Goal: Task Accomplishment & Management: Complete application form

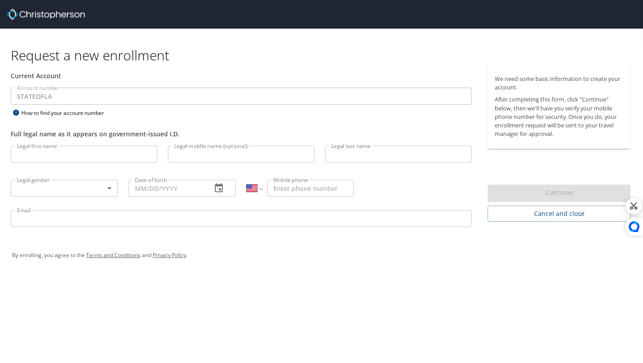
select select "US"
click at [98, 153] on input "Legal first name" at bounding box center [84, 154] width 146 height 17
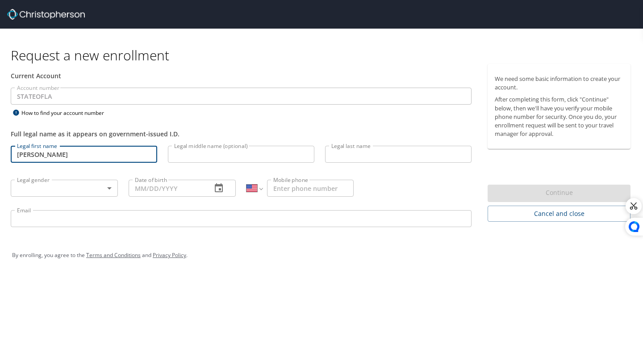
type input "[PERSON_NAME]"
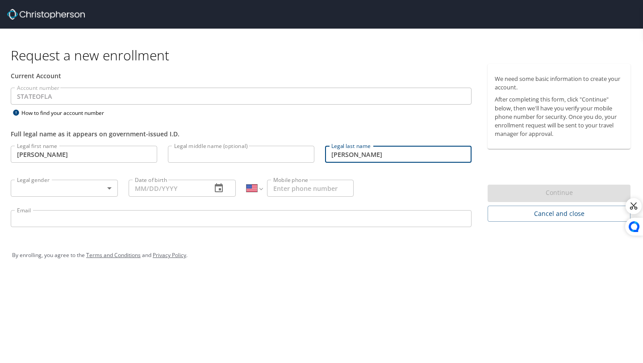
type input "[PERSON_NAME]"
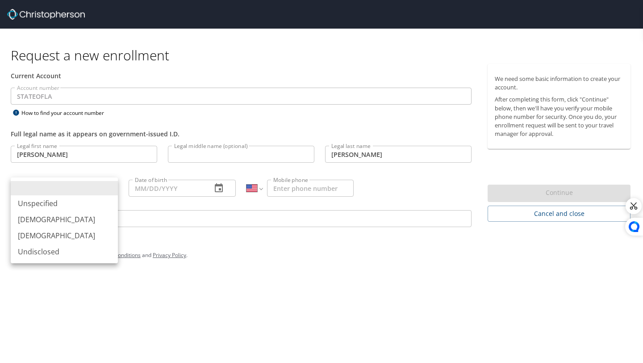
click at [31, 184] on body "Request a new enrollment Current Account Account number STATEOFLA Account numbe…" at bounding box center [321, 181] width 643 height 363
click at [45, 216] on li "[DEMOGRAPHIC_DATA]" at bounding box center [64, 219] width 107 height 16
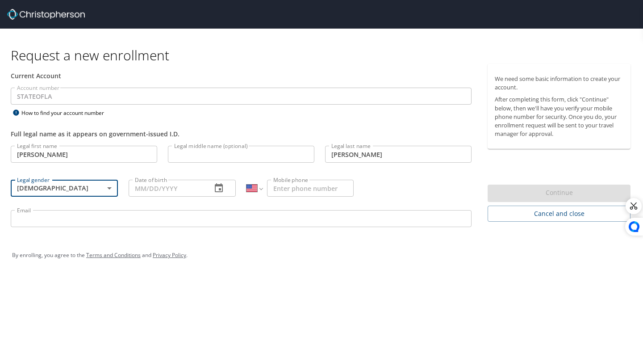
click at [163, 187] on input "Date of birth" at bounding box center [167, 187] width 76 height 17
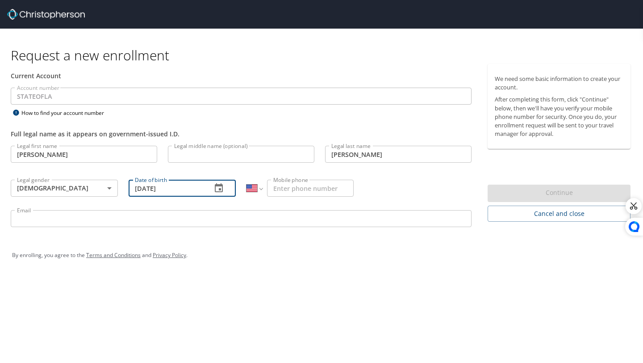
type input "[DATE]"
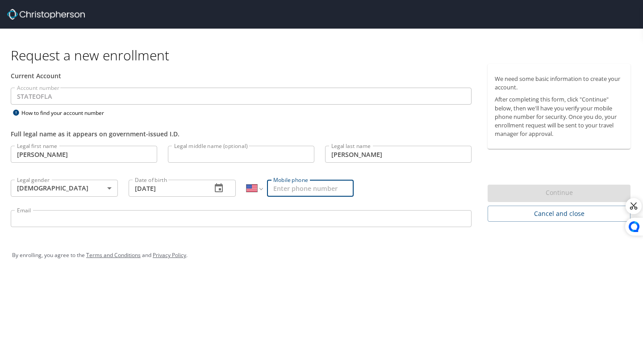
click at [285, 185] on input "Mobile phone" at bounding box center [310, 187] width 87 height 17
type input "[PHONE_NUMBER]"
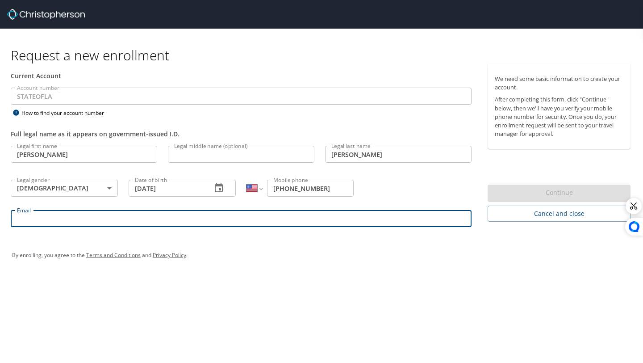
click at [267, 226] on input "Email" at bounding box center [241, 218] width 461 height 17
type input "[PERSON_NAME][EMAIL_ADDRESS][PERSON_NAME][DOMAIN_NAME]"
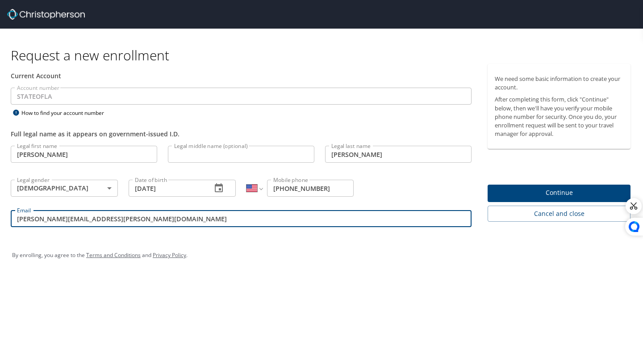
click at [575, 194] on span "Continue" at bounding box center [559, 192] width 129 height 11
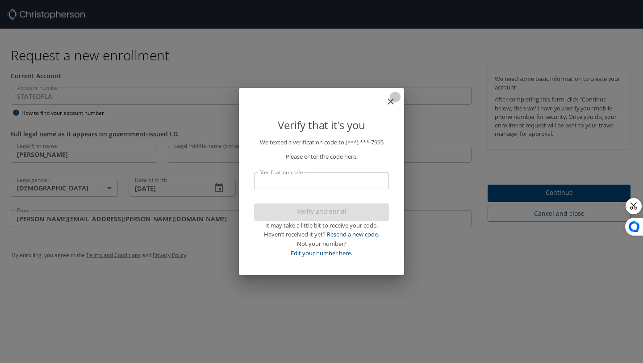
click at [389, 106] on icon "close" at bounding box center [390, 101] width 11 height 11
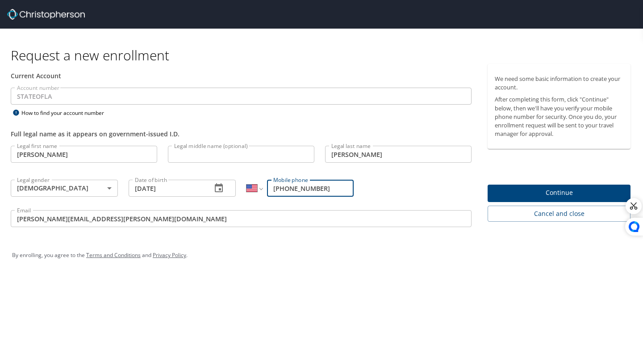
type input "[PHONE_NUMBER]"
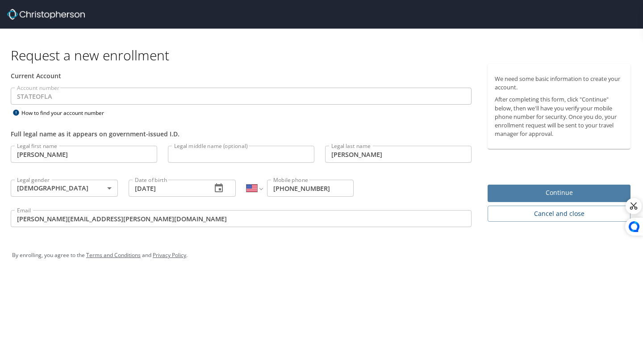
click at [520, 192] on span "Continue" at bounding box center [559, 192] width 129 height 11
